Goal: Information Seeking & Learning: Understand process/instructions

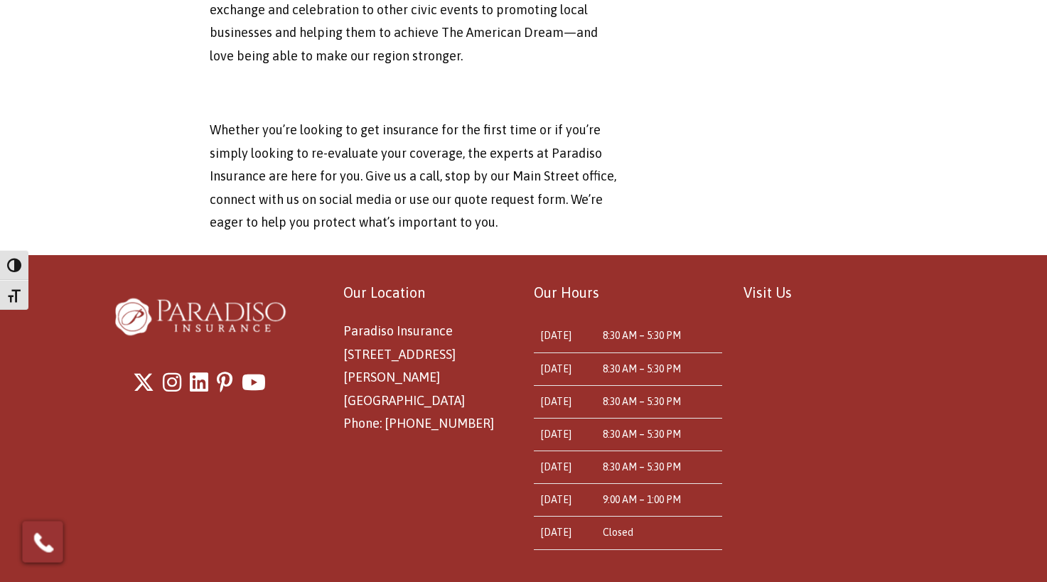
scroll to position [4870, 0]
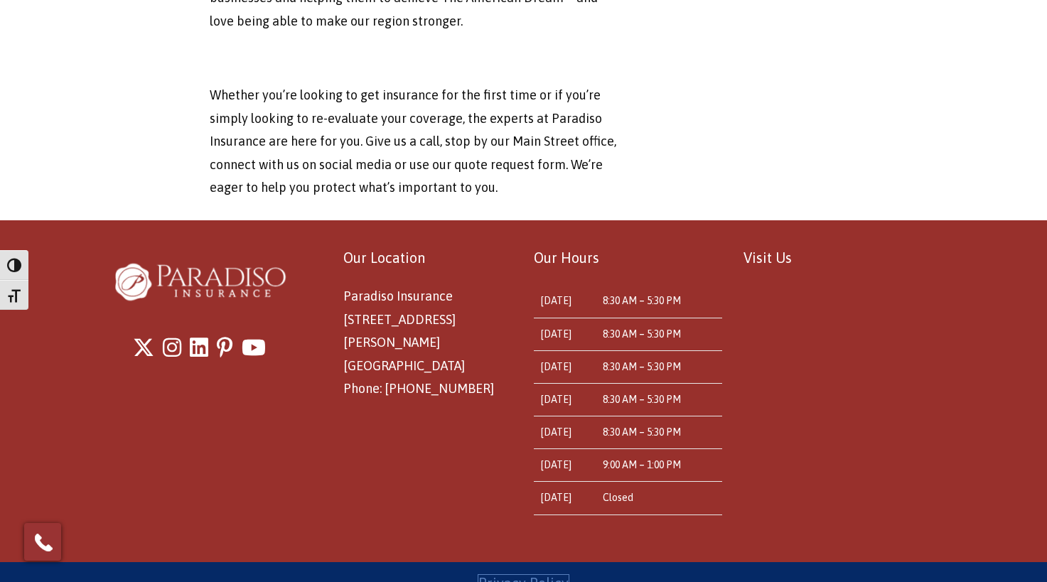
click at [522, 575] on link "Privacy Policy" at bounding box center [523, 583] width 90 height 16
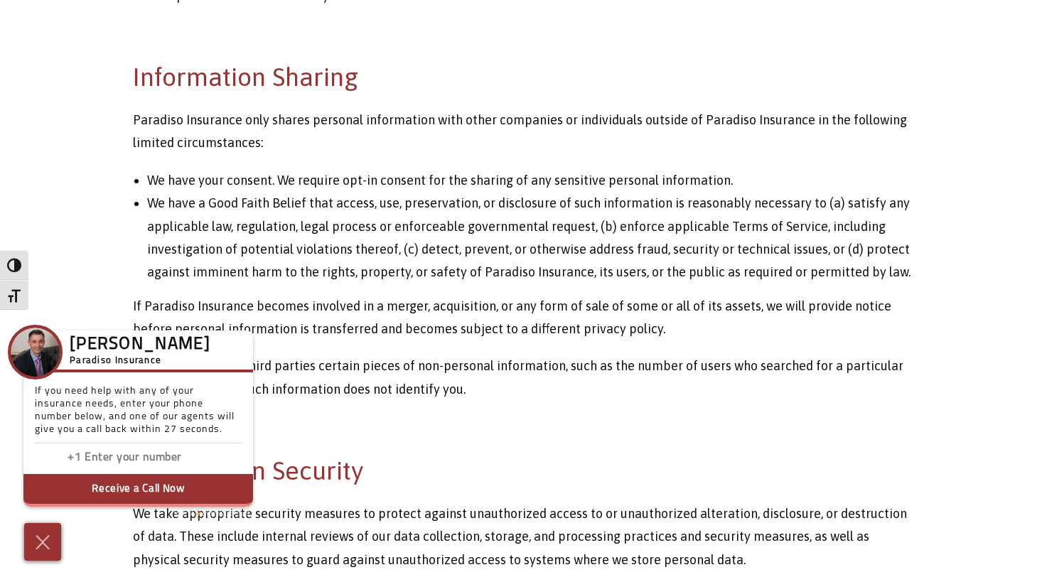
scroll to position [1779, 0]
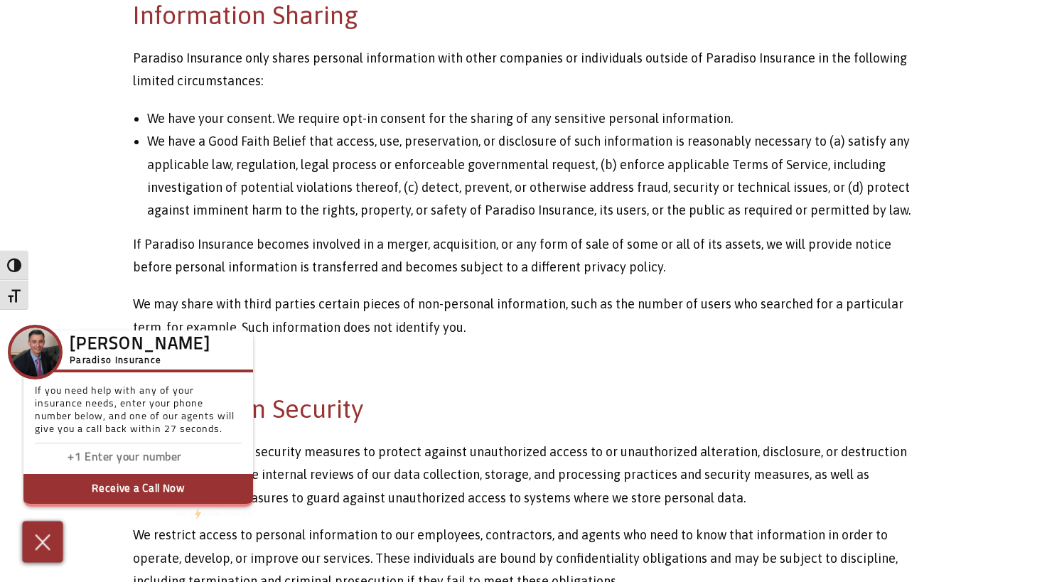
click at [48, 544] on img at bounding box center [42, 541] width 23 height 25
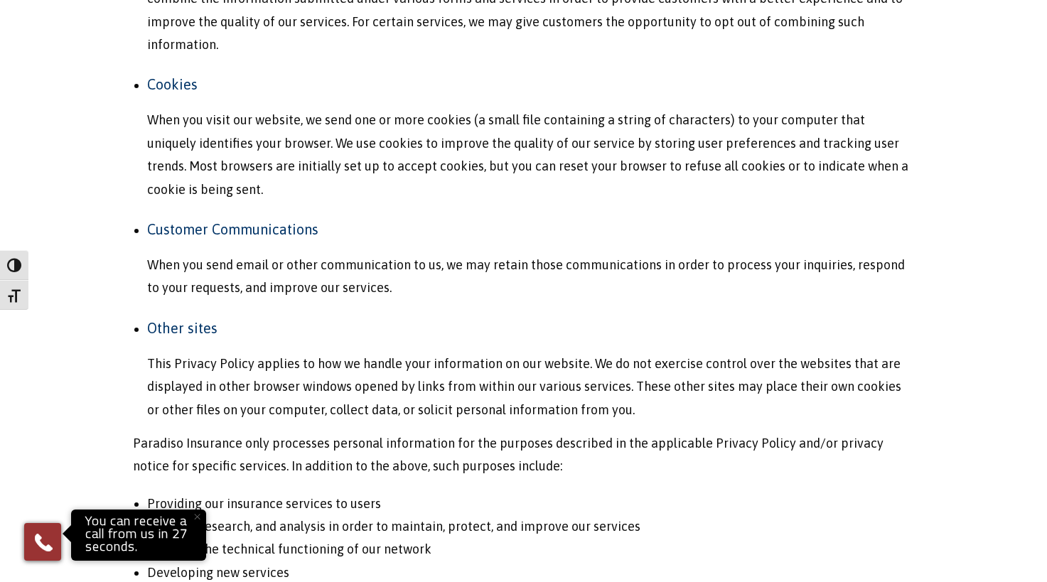
scroll to position [855, 0]
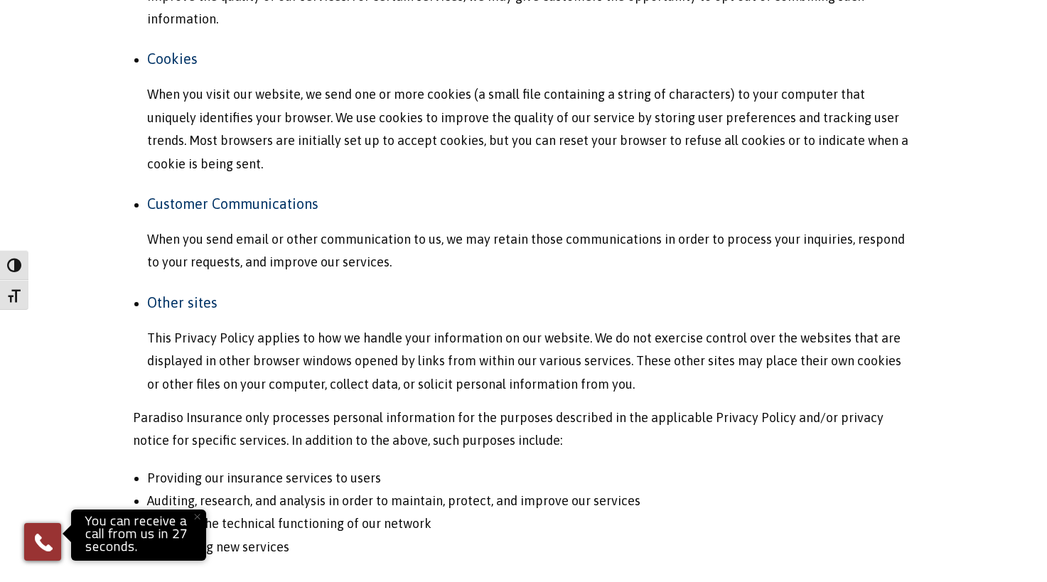
click at [198, 519] on button "×" at bounding box center [196, 516] width 31 height 31
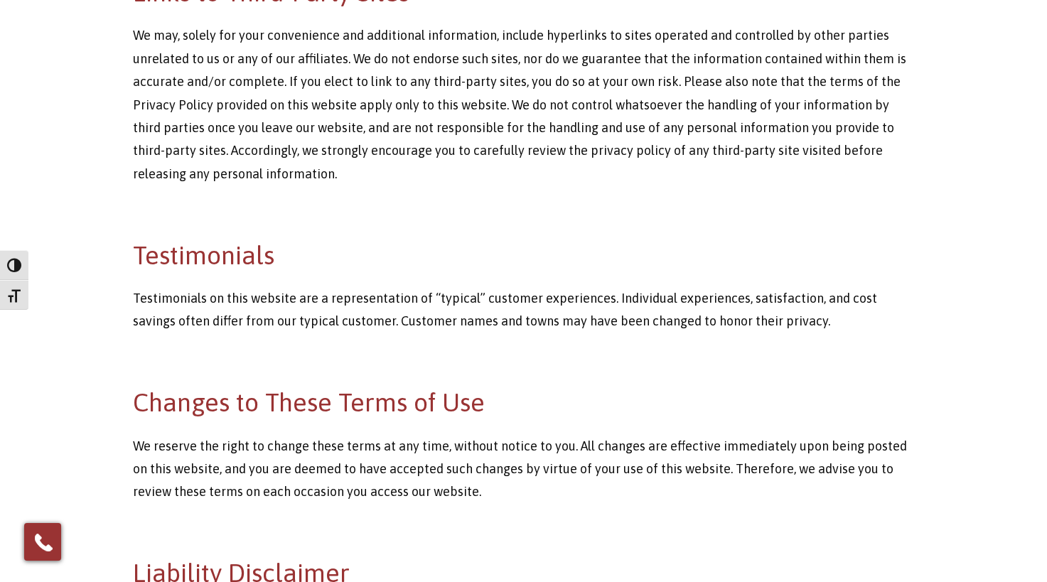
scroll to position [3555, 0]
